Goal: Entertainment & Leisure: Consume media (video, audio)

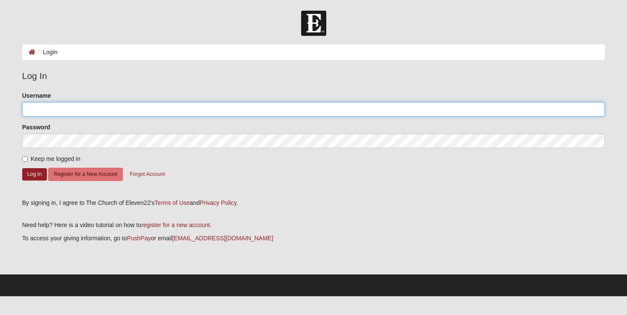
type input "shreve7"
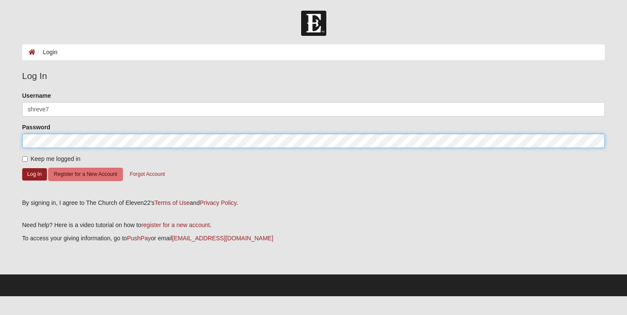
click at [34, 174] on button "Log In" at bounding box center [34, 174] width 25 height 12
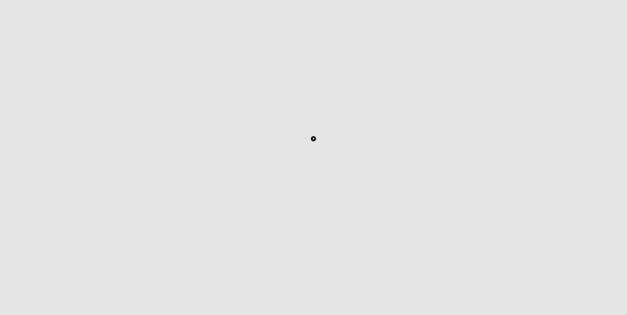
scroll to position [154, 0]
click at [315, 142] on icon "Toggle Play Pause" at bounding box center [313, 141] width 1 height 2
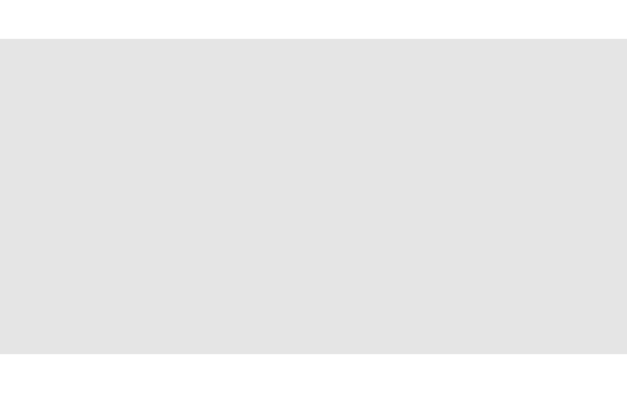
scroll to position [0, 0]
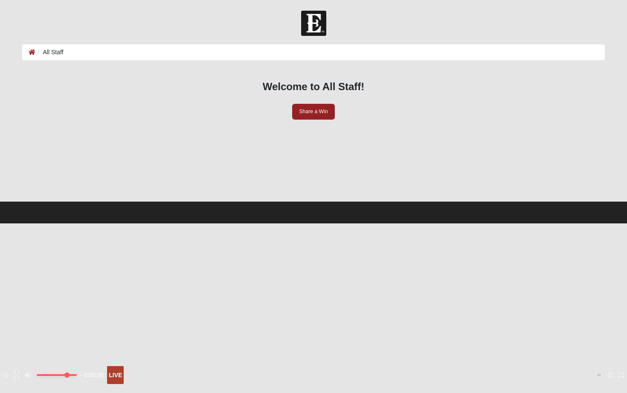
click at [77, 315] on input "Volume" at bounding box center [57, 375] width 40 height 2
click at [194, 315] on div "- 0:00:05 - 0:00:05 LIVE" at bounding box center [313, 375] width 627 height 18
click at [77, 315] on input "Volume" at bounding box center [57, 375] width 40 height 2
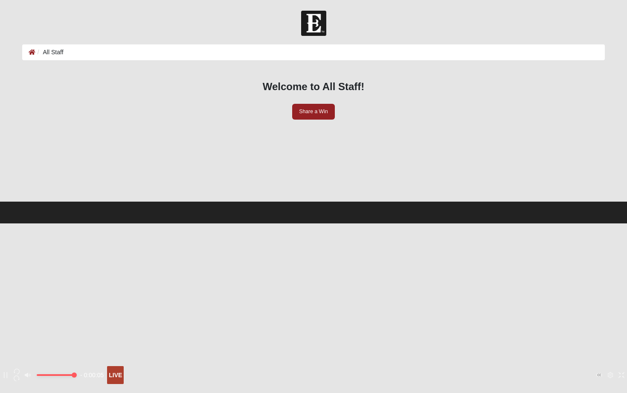
type input "1"
click at [77, 315] on input "Volume" at bounding box center [57, 375] width 40 height 2
click at [619, 315] on icon "Exit Fullscreen" at bounding box center [622, 375] width 6 height 6
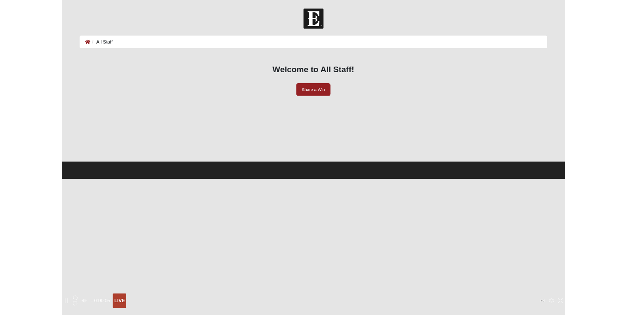
scroll to position [154, 0]
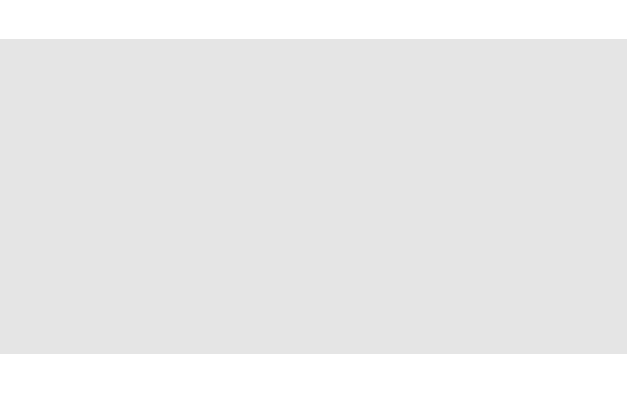
scroll to position [0, 0]
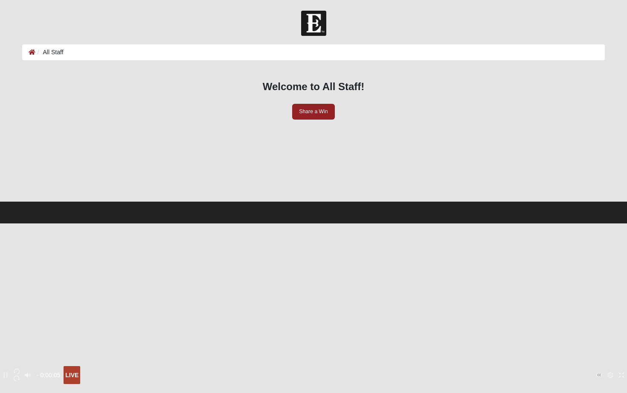
click at [619, 315] on icon "Exit Fullscreen" at bounding box center [622, 375] width 6 height 6
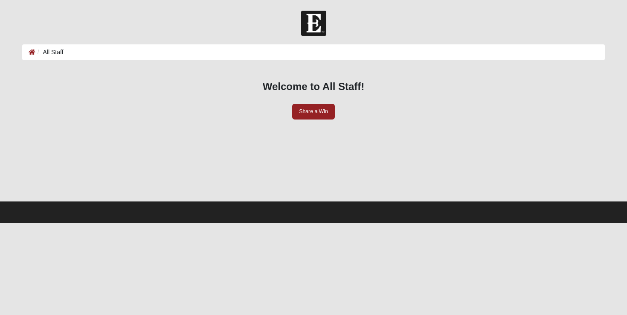
scroll to position [130, 0]
